Goal: Task Accomplishment & Management: Manage account settings

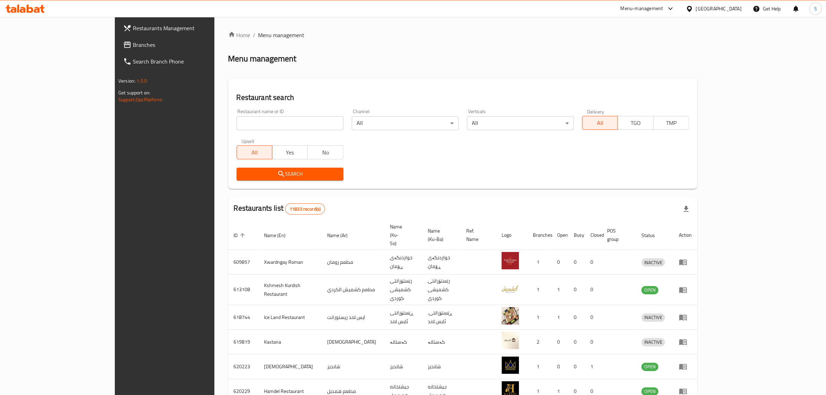
click at [237, 123] on input "search" at bounding box center [290, 123] width 107 height 14
type input "Hadees"
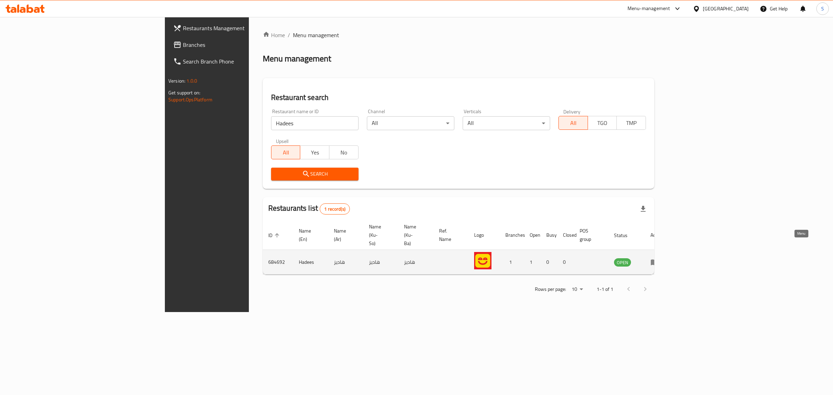
click at [659, 258] on icon "enhanced table" at bounding box center [654, 262] width 8 height 8
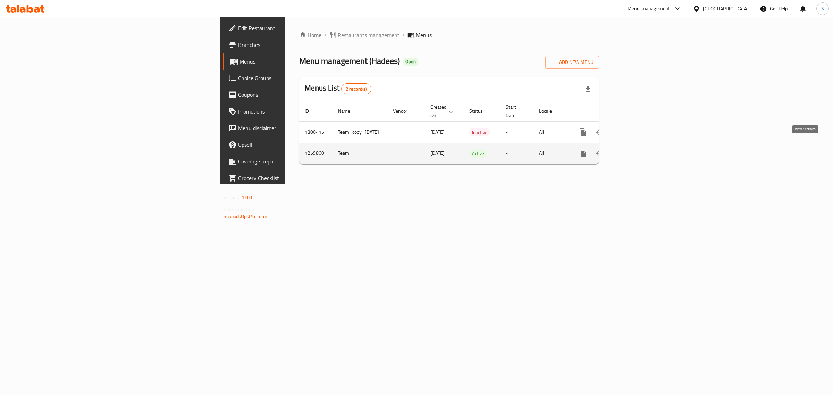
click at [637, 150] on icon "enhanced table" at bounding box center [633, 153] width 8 height 8
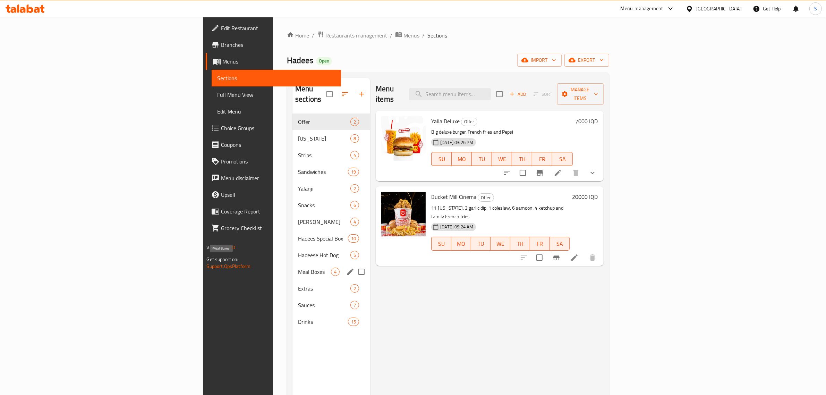
click at [298, 268] on span "Meal Boxes" at bounding box center [314, 272] width 33 height 8
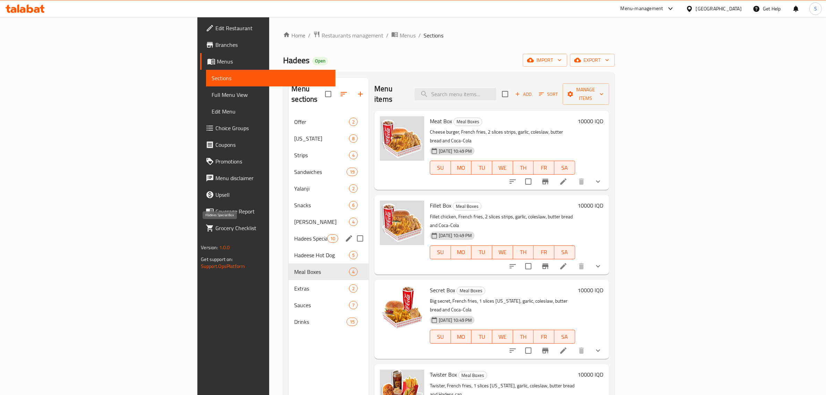
click at [294, 234] on span "Hadees Special Box" at bounding box center [310, 238] width 33 height 8
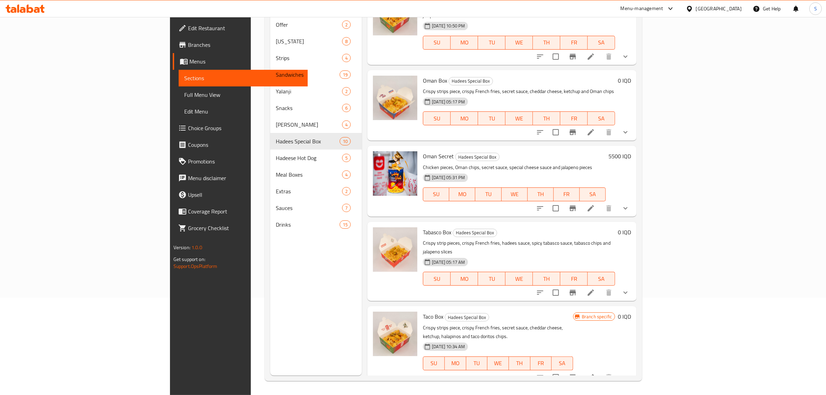
scroll to position [380, 0]
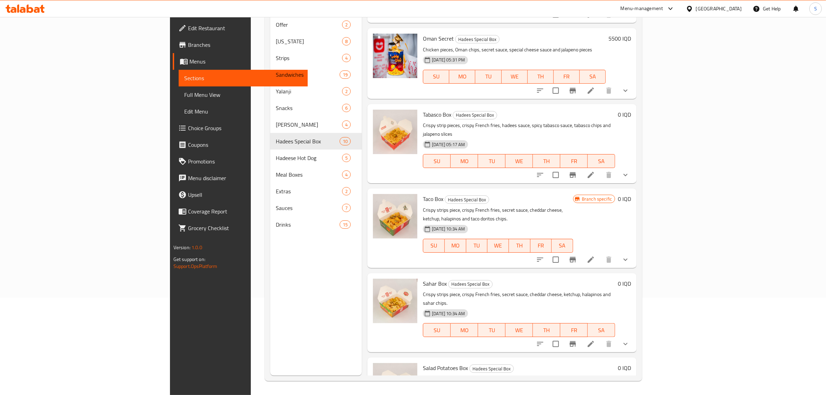
click at [423, 363] on span "Salad Potatoes Box" at bounding box center [445, 368] width 45 height 10
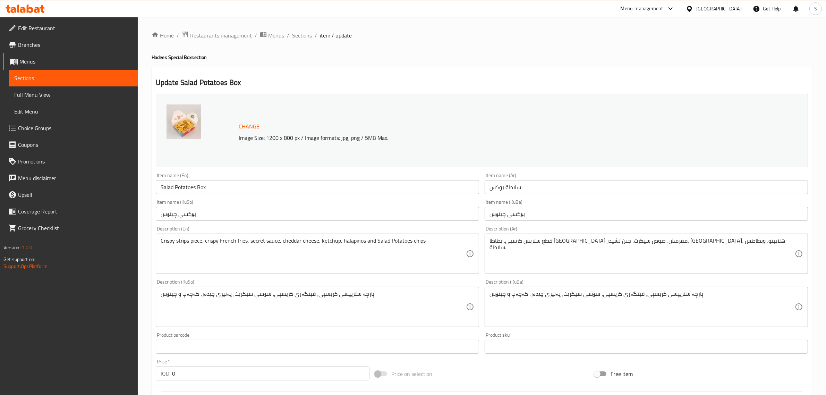
click at [183, 188] on input "Salad Potatoes Box" at bounding box center [317, 187] width 323 height 14
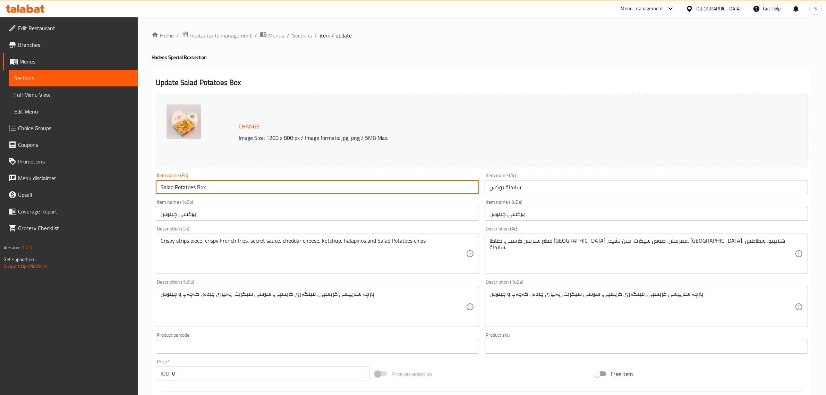
click at [183, 188] on input "Salad Potatoes Box" at bounding box center [317, 187] width 323 height 14
type input "Salad Potatoes Box"
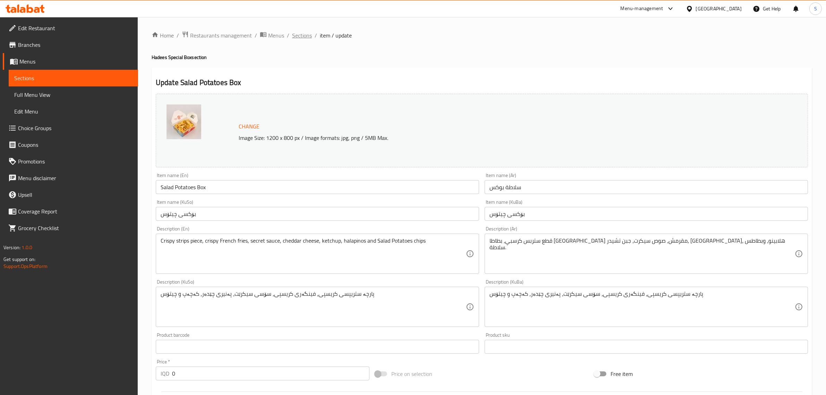
click at [304, 37] on span "Sections" at bounding box center [302, 35] width 20 height 8
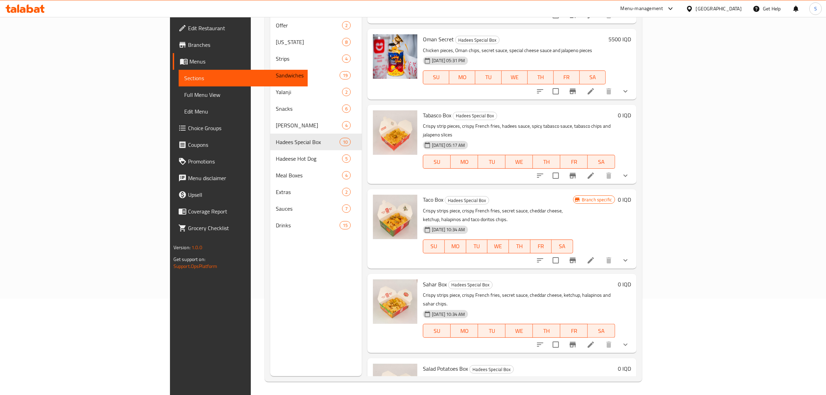
scroll to position [98, 0]
click at [594, 341] on icon at bounding box center [591, 344] width 6 height 6
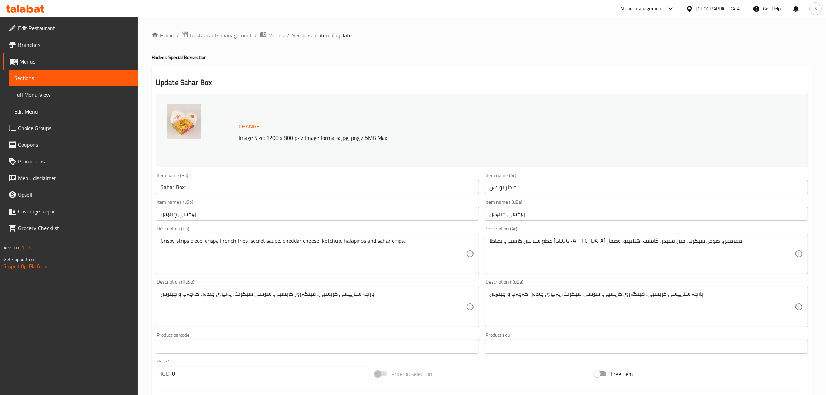
click at [232, 34] on span "Restaurants management" at bounding box center [221, 35] width 62 height 8
